Goal: Browse casually

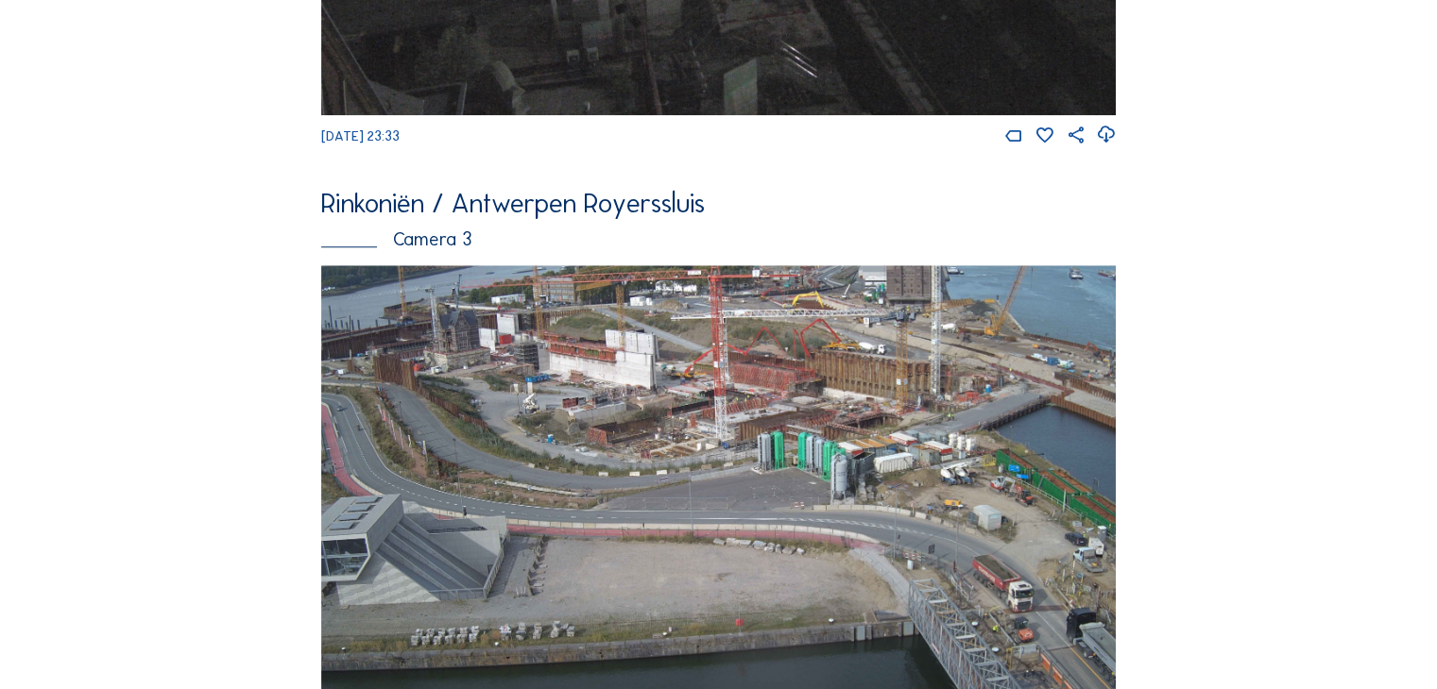
scroll to position [1927, 0]
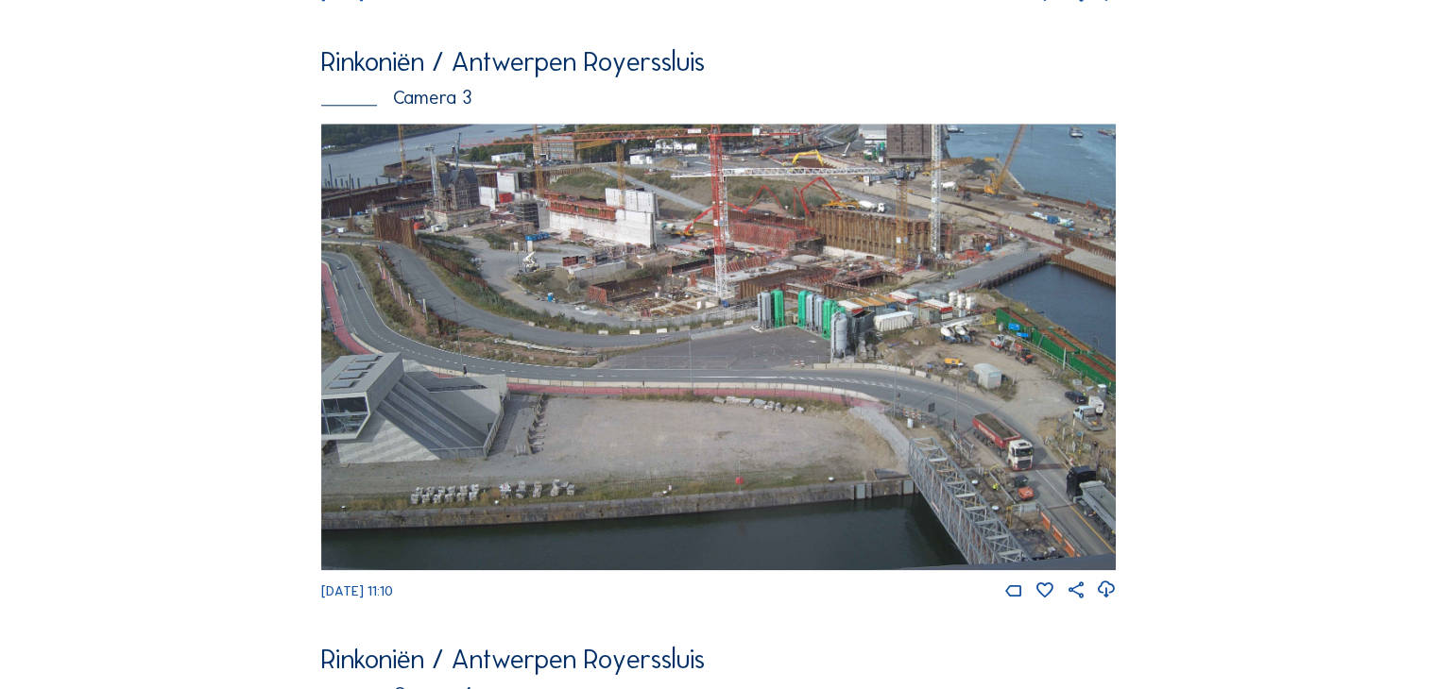
click at [652, 396] on img at bounding box center [718, 347] width 794 height 447
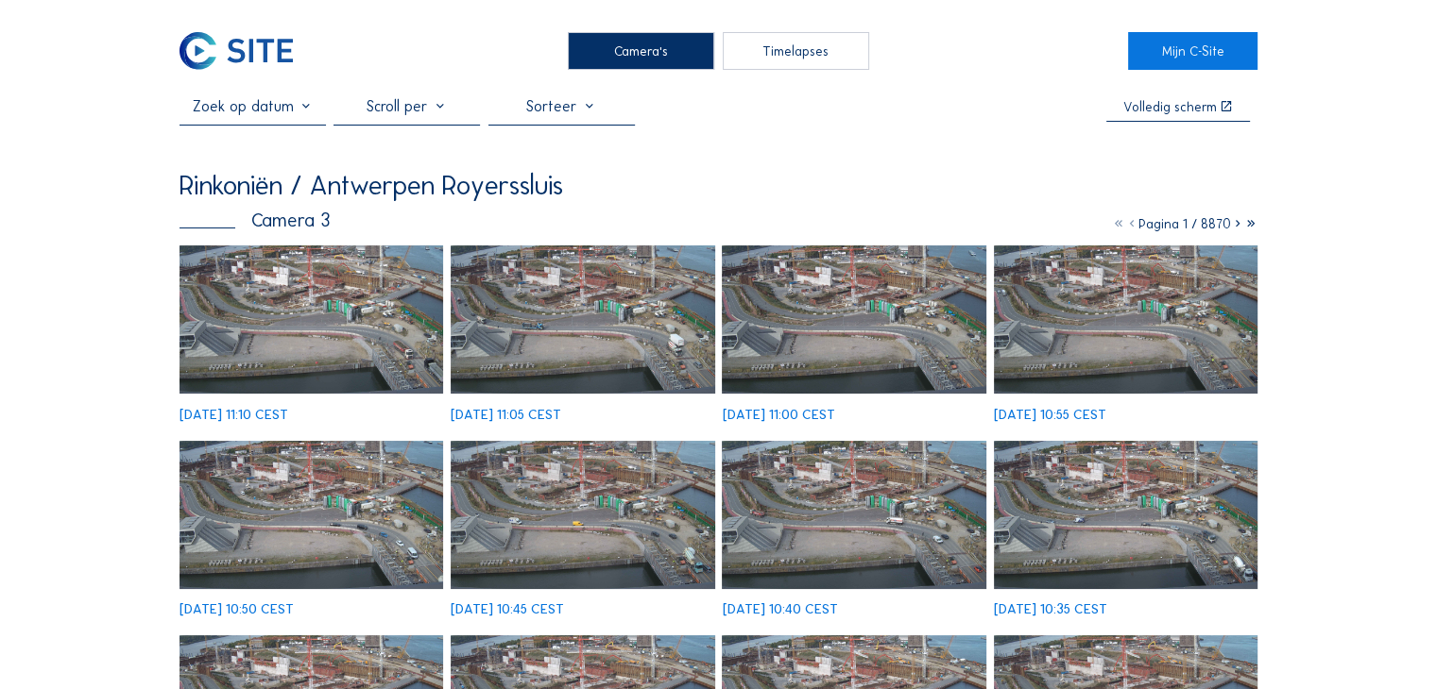
click at [344, 325] on img at bounding box center [311, 320] width 264 height 148
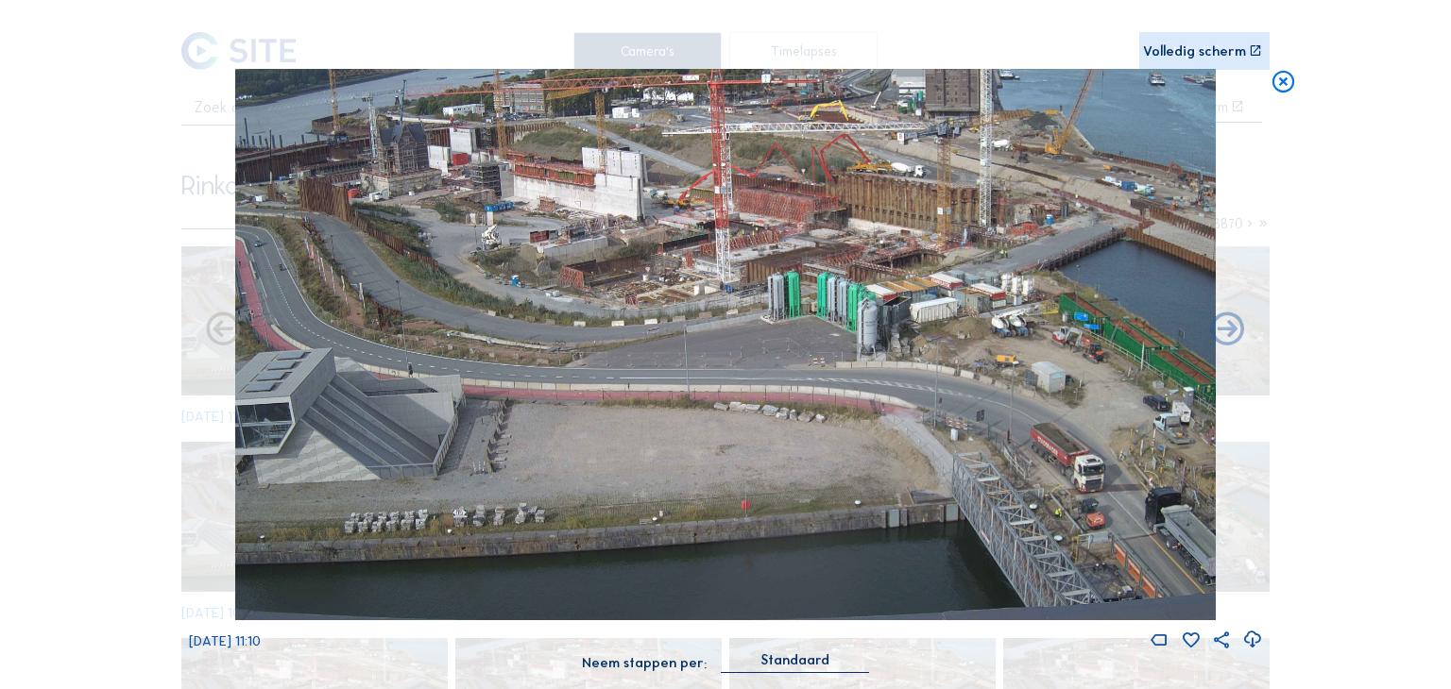
click at [1284, 85] on icon at bounding box center [1282, 82] width 26 height 27
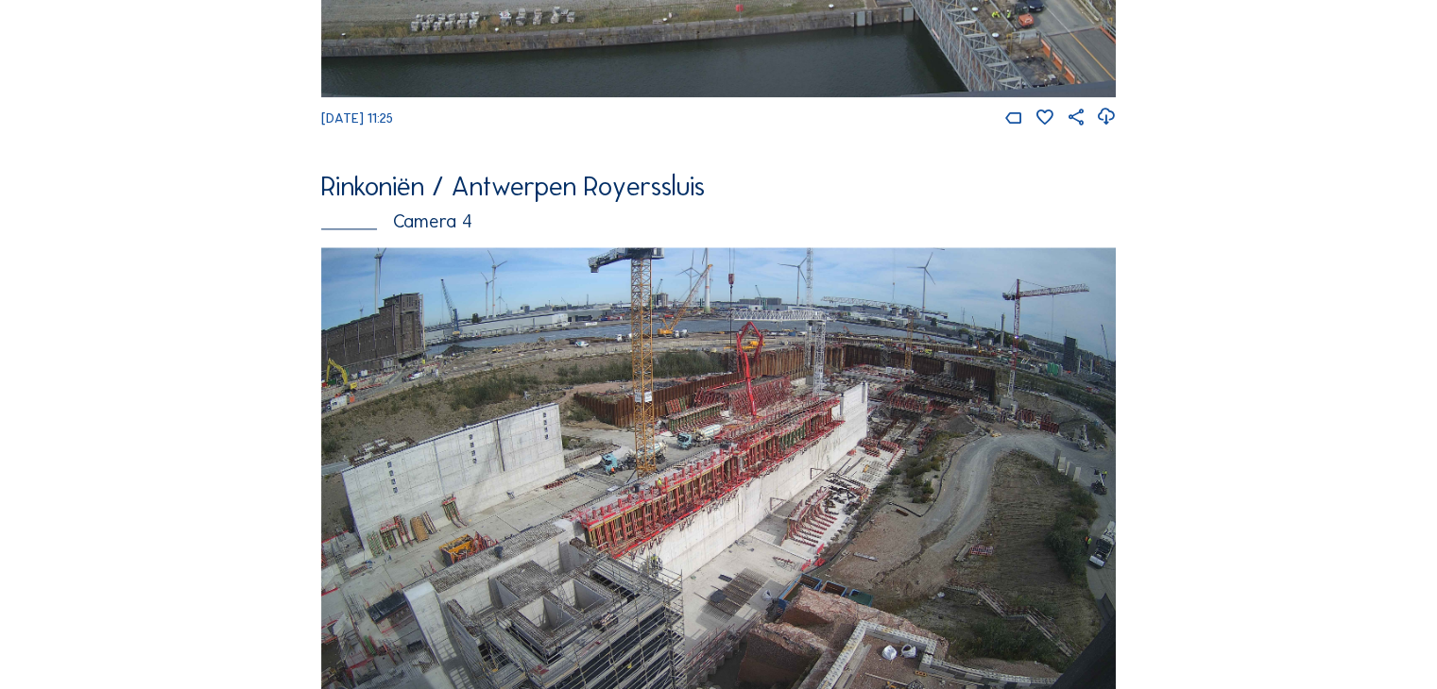
scroll to position [2399, 0]
click at [759, 401] on img at bounding box center [718, 471] width 794 height 447
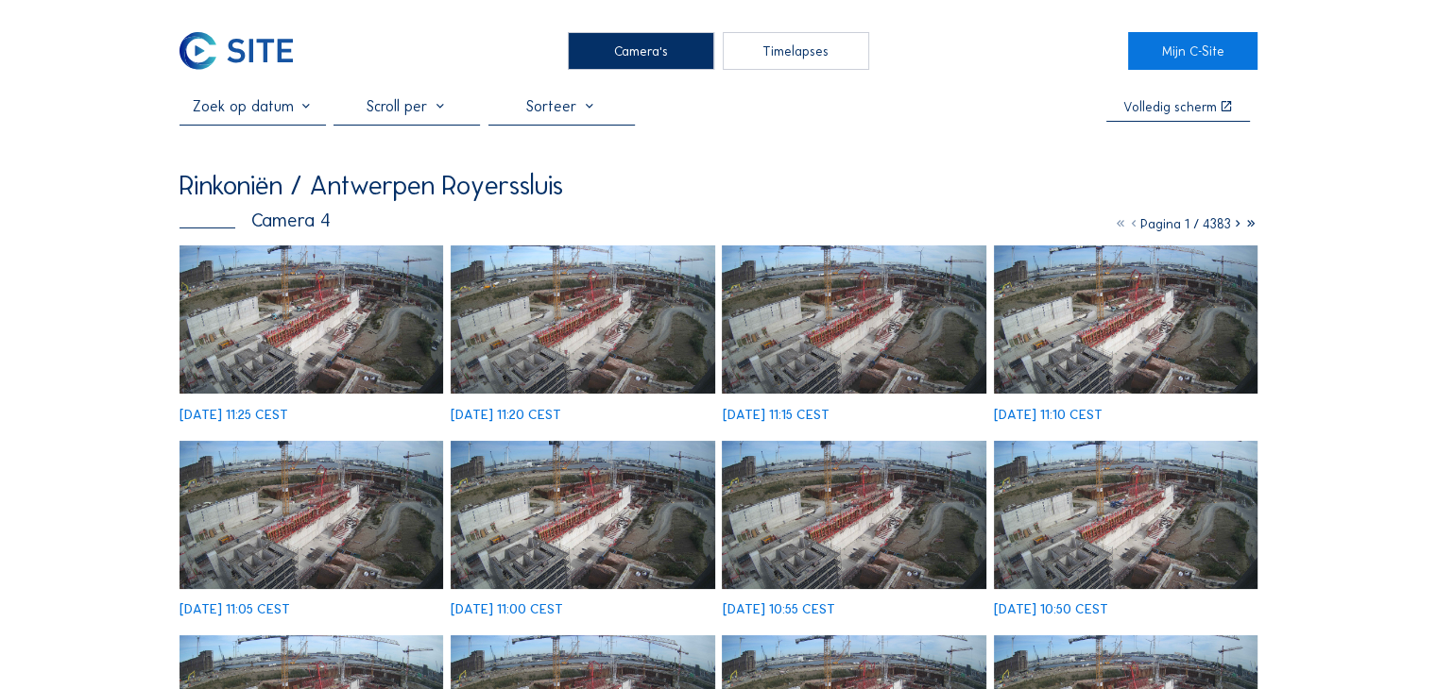
click at [306, 307] on img at bounding box center [311, 320] width 264 height 148
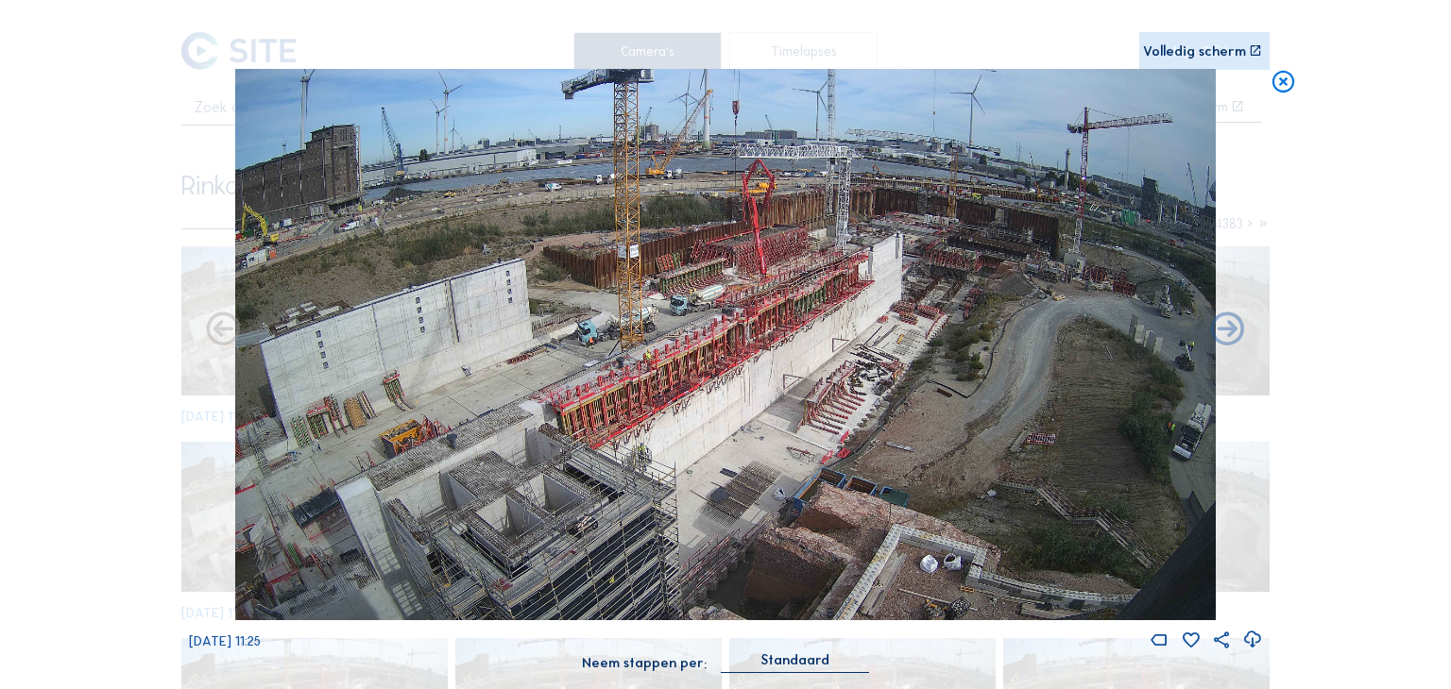
click at [1287, 79] on icon at bounding box center [1282, 82] width 26 height 27
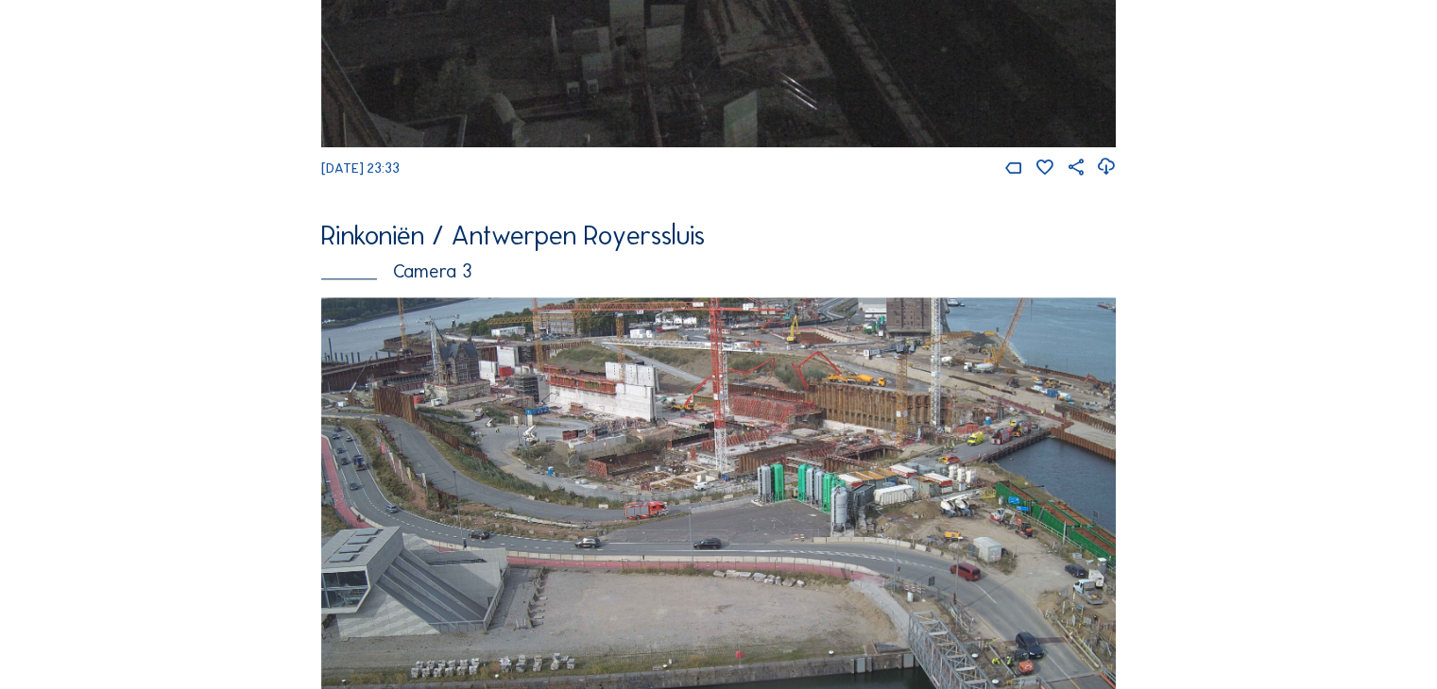
scroll to position [2070, 0]
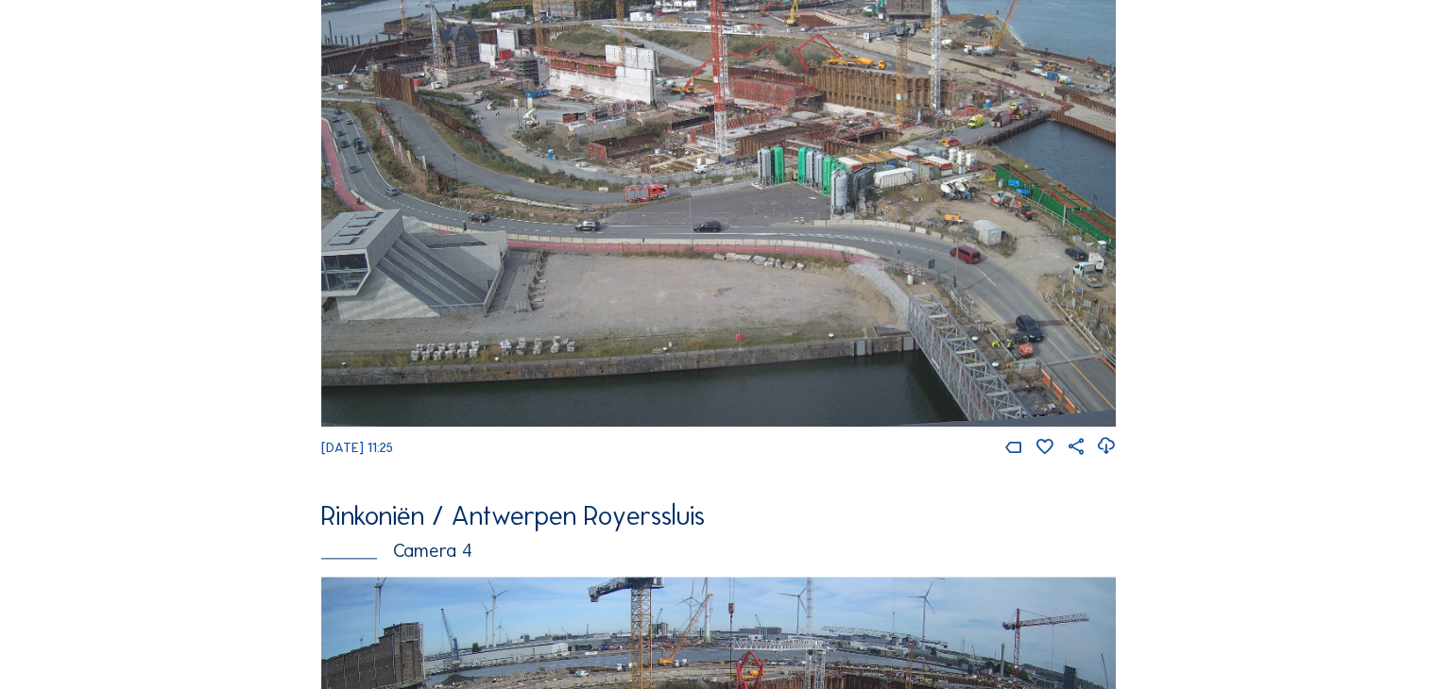
click at [740, 196] on img at bounding box center [718, 203] width 794 height 447
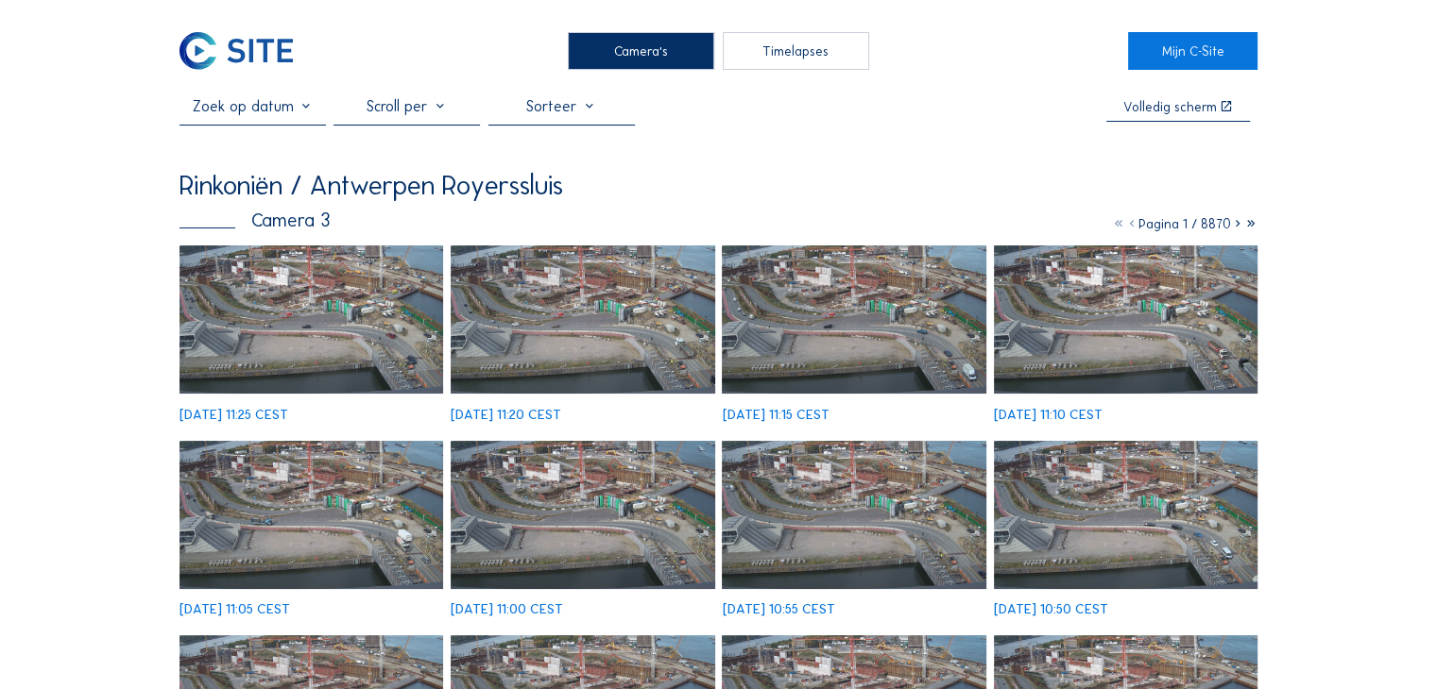
click at [372, 289] on img at bounding box center [311, 320] width 264 height 148
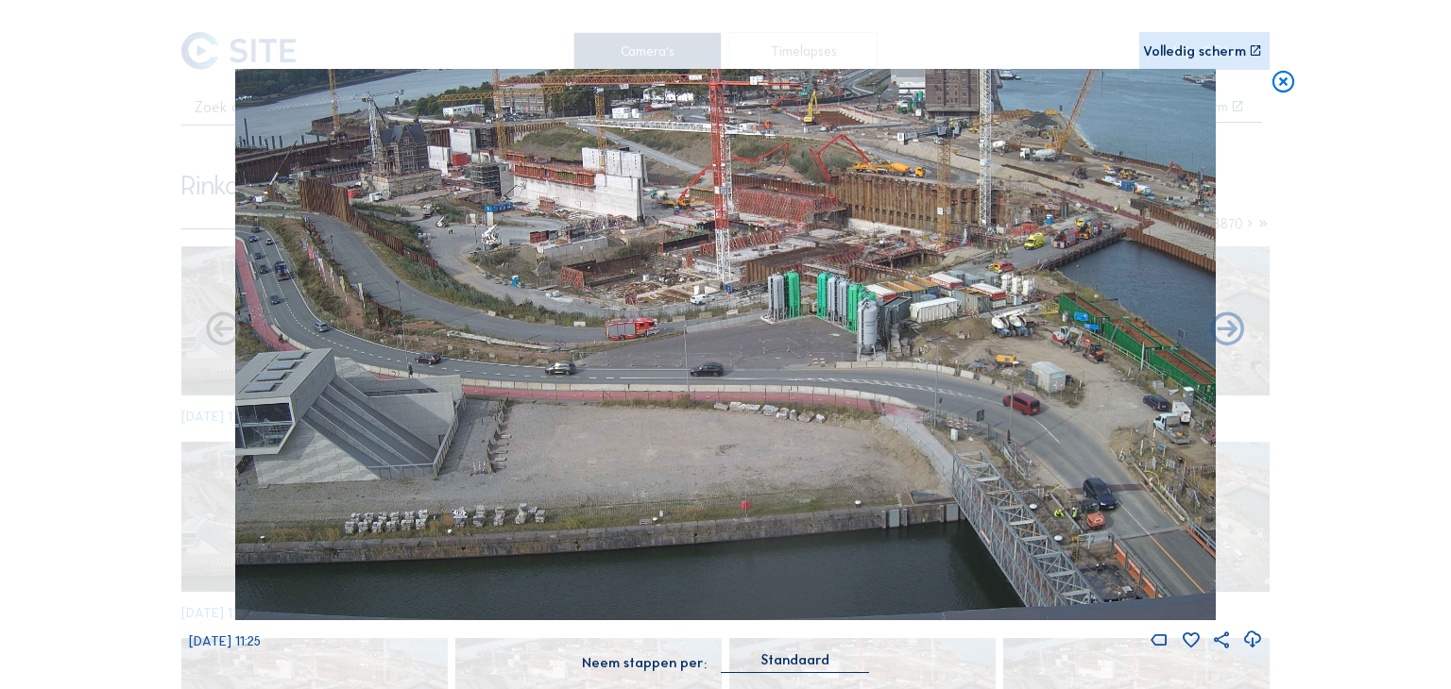
click at [664, 332] on img at bounding box center [725, 345] width 980 height 552
